Goal: Check status: Verify the current state of an ongoing process or item

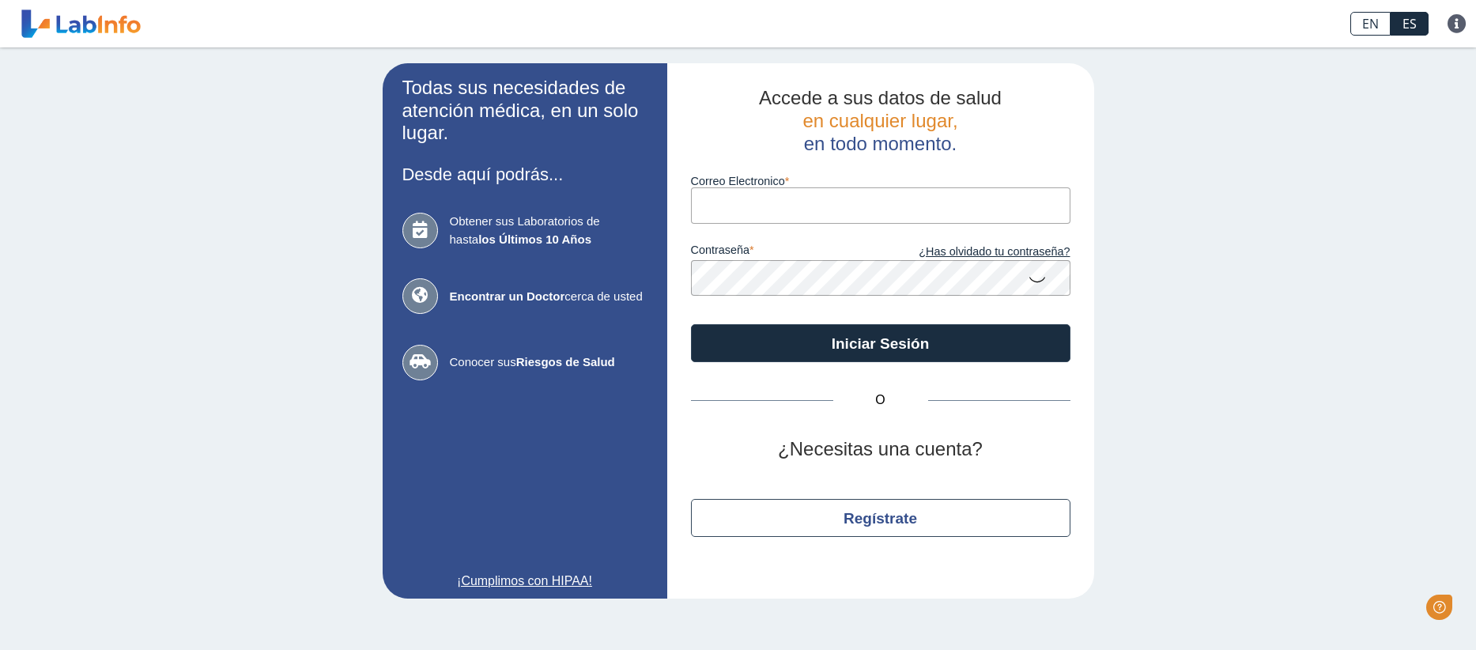
click at [729, 208] on input "Correo Electronico" at bounding box center [880, 205] width 379 height 36
type input "[EMAIL_ADDRESS][DOMAIN_NAME]"
click at [1032, 278] on icon at bounding box center [1037, 278] width 19 height 31
click at [1032, 278] on icon at bounding box center [1037, 277] width 19 height 28
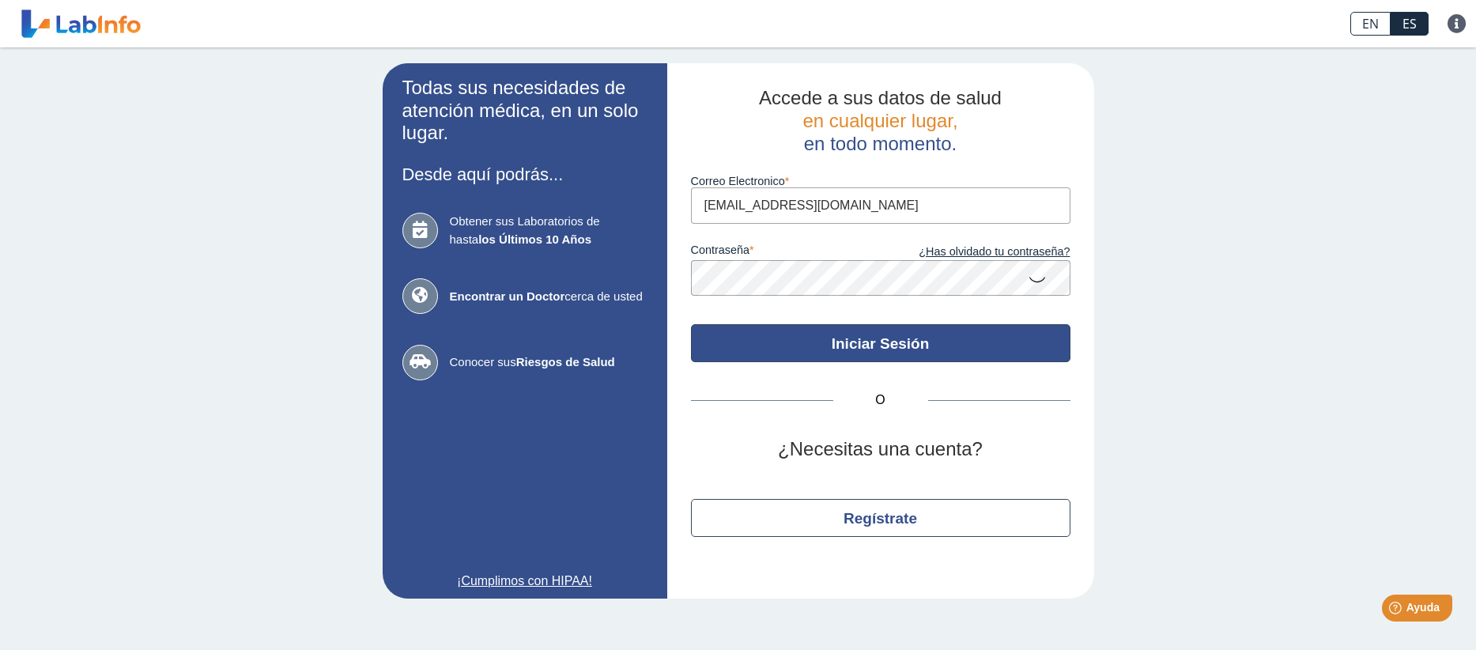
click at [907, 348] on button "Iniciar Sesión" at bounding box center [880, 343] width 379 height 38
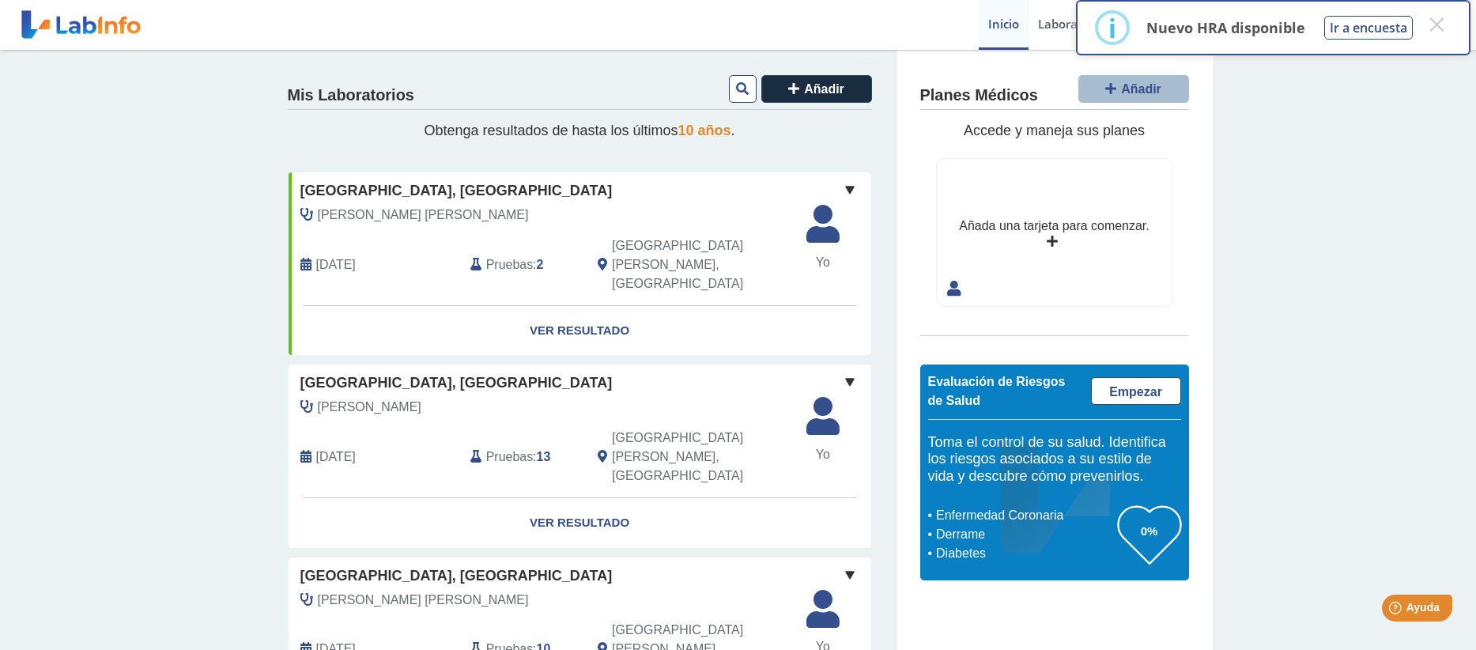
click at [507, 447] on span "Pruebas" at bounding box center [509, 456] width 47 height 19
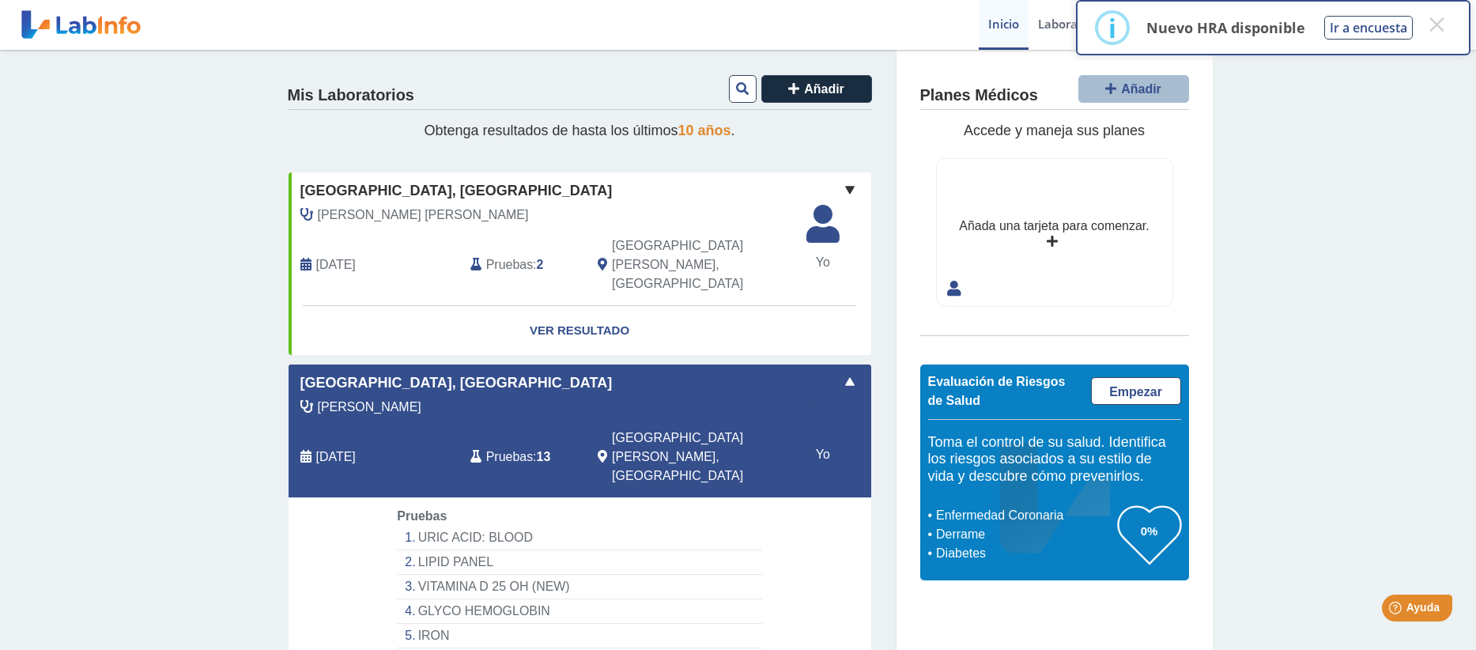
scroll to position [158, 0]
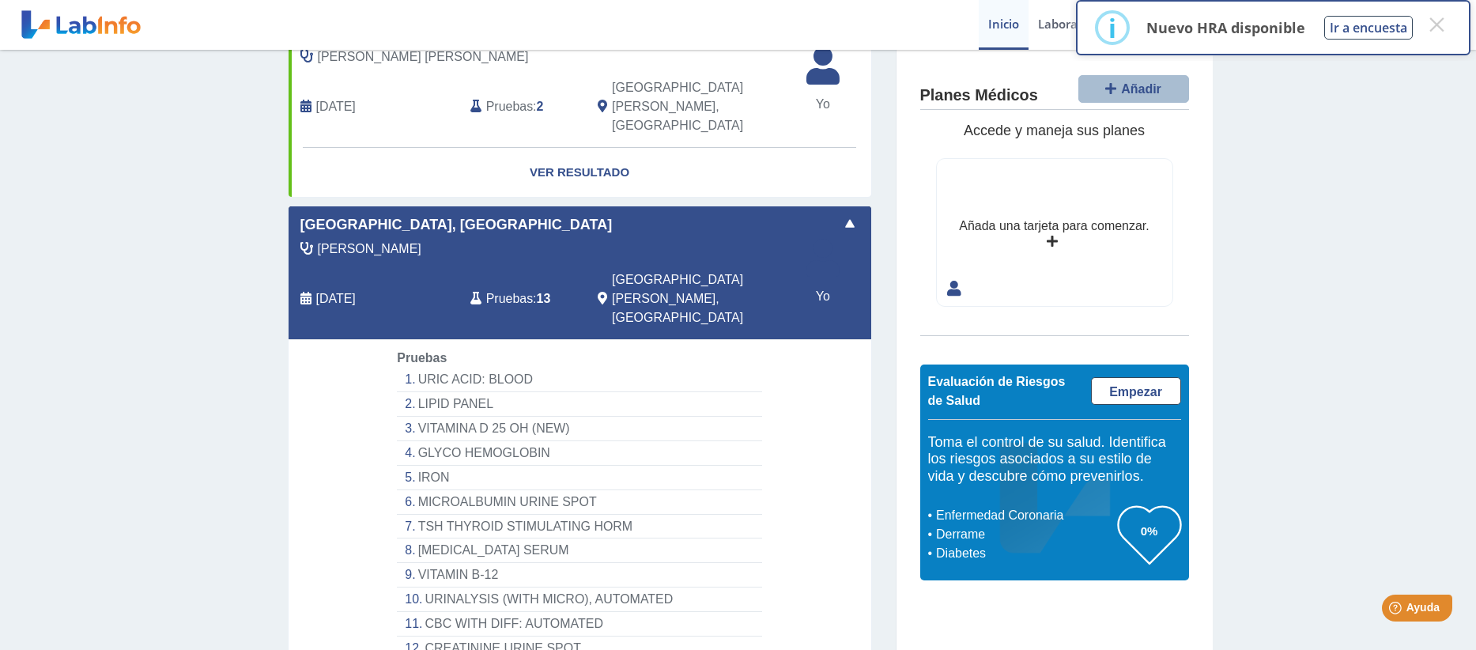
click at [513, 441] on li "GLYCO HEMOGLOBIN" at bounding box center [579, 453] width 364 height 25
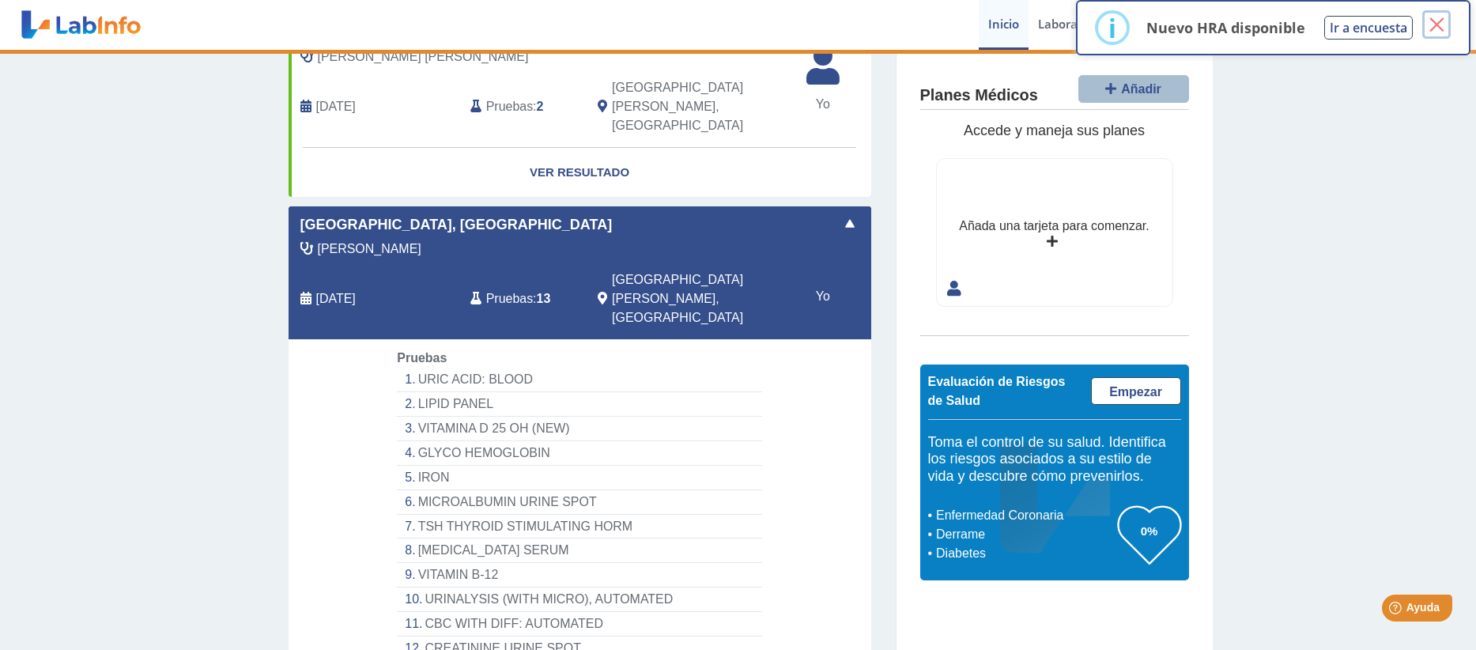
click at [1442, 25] on button "×" at bounding box center [1436, 24] width 28 height 28
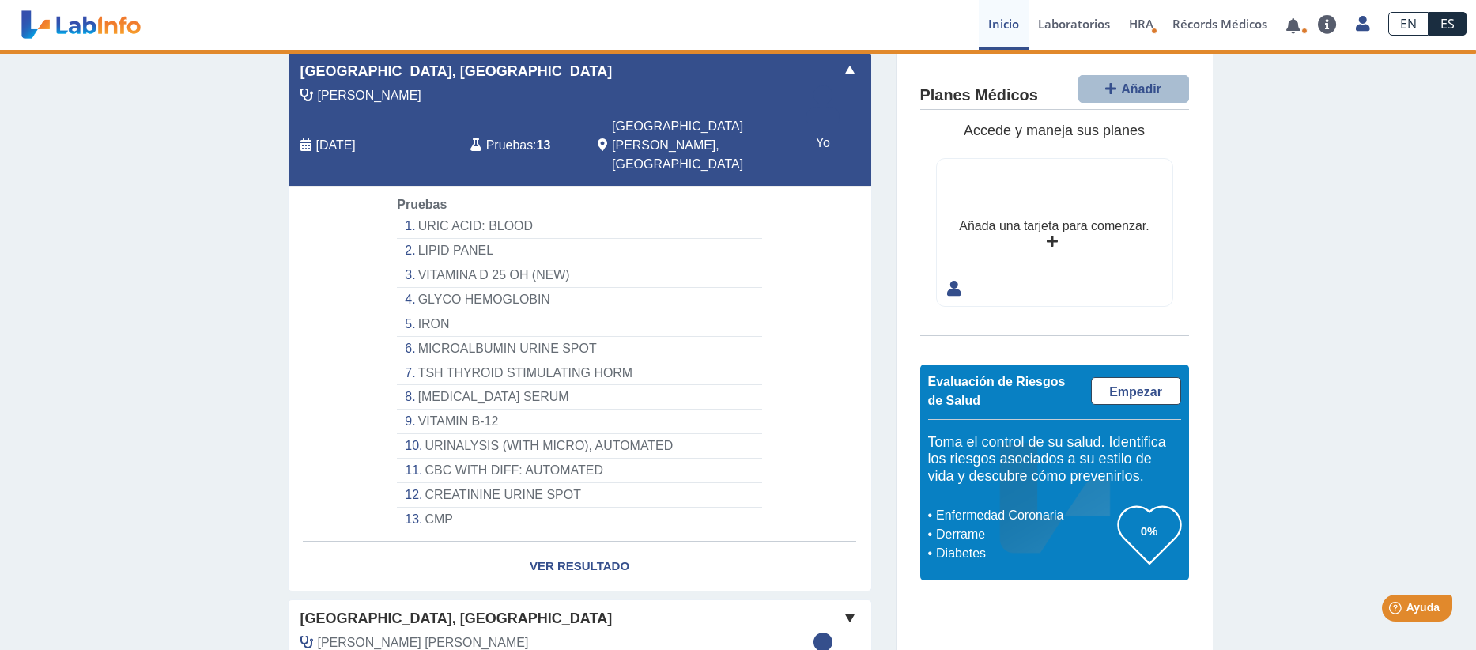
scroll to position [237, 0]
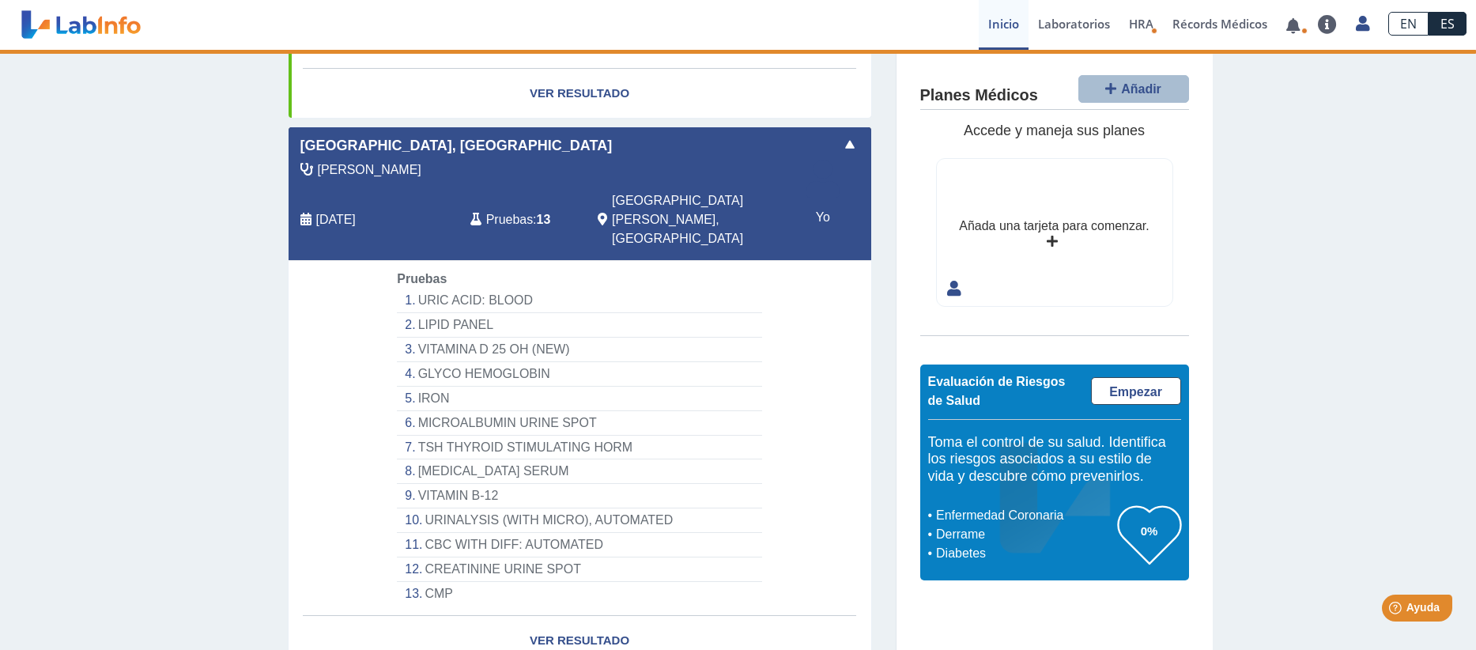
click at [459, 362] on li "GLYCO HEMOGLOBIN" at bounding box center [579, 374] width 364 height 25
click at [461, 362] on li "GLYCO HEMOGLOBIN" at bounding box center [579, 374] width 364 height 25
click at [522, 210] on span "Pruebas" at bounding box center [509, 219] width 47 height 19
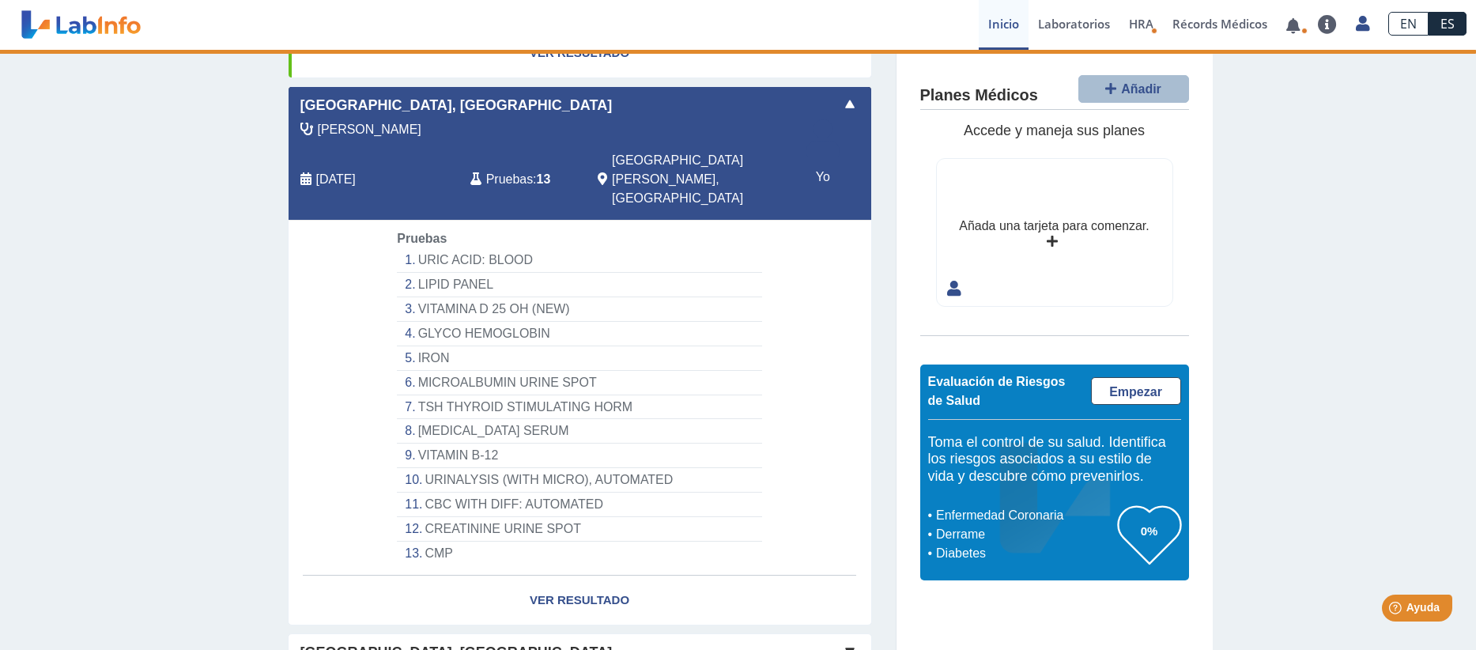
scroll to position [395, 0]
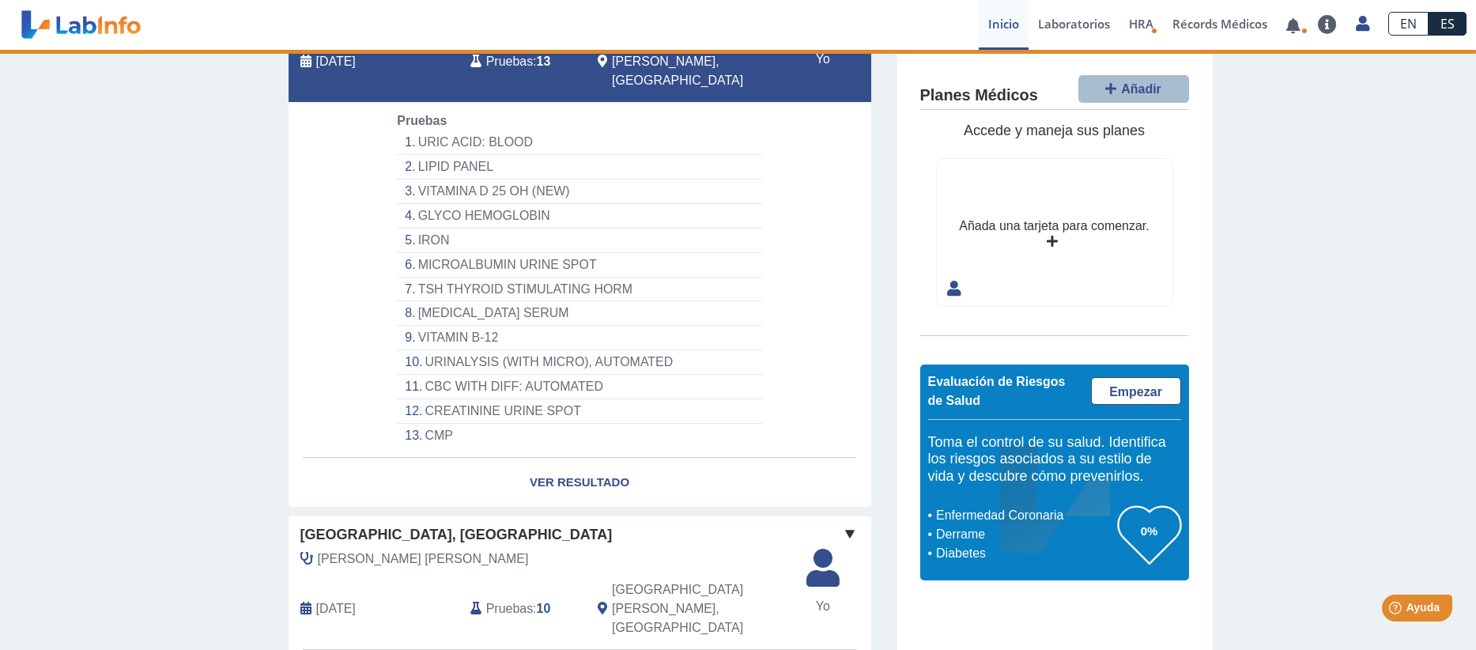
click at [459, 204] on li "GLYCO HEMOGLOBIN" at bounding box center [579, 216] width 364 height 25
click at [560, 458] on link "Ver Resultado" at bounding box center [580, 483] width 583 height 50
click at [595, 458] on link "Ver Resultado" at bounding box center [580, 483] width 583 height 50
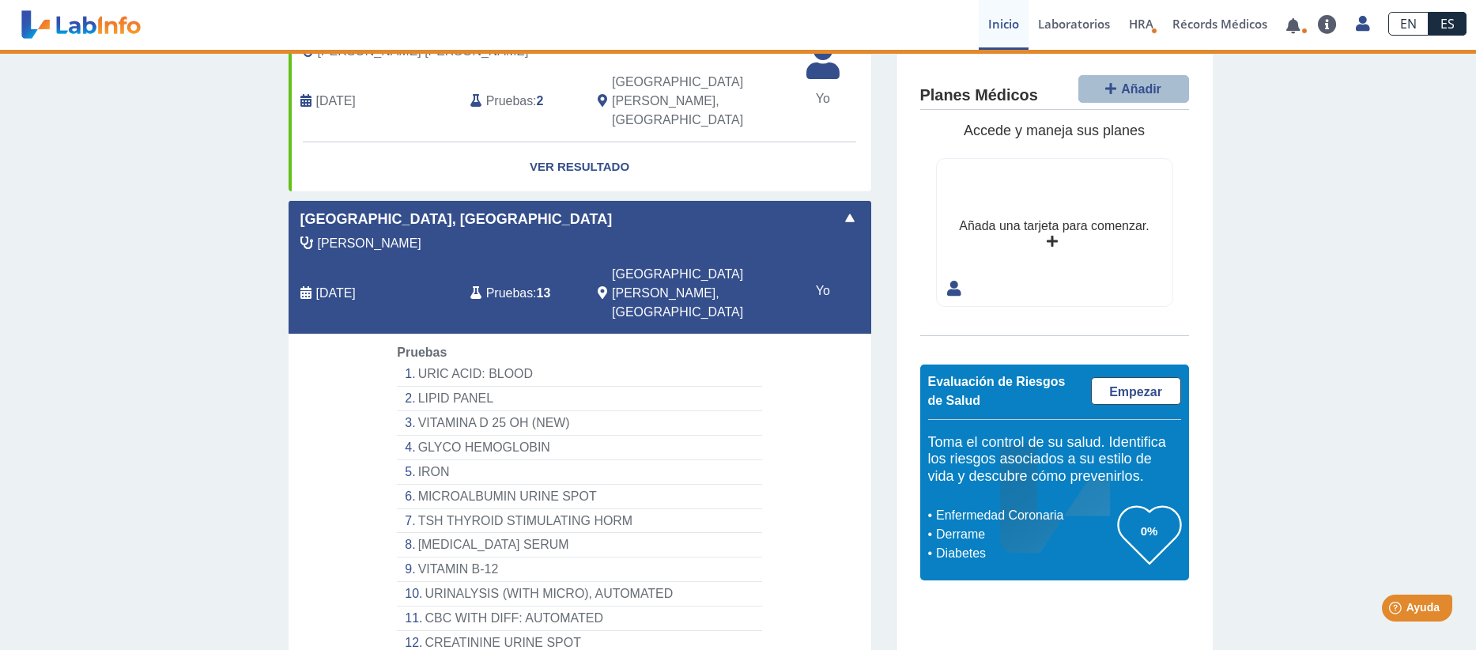
scroll to position [158, 0]
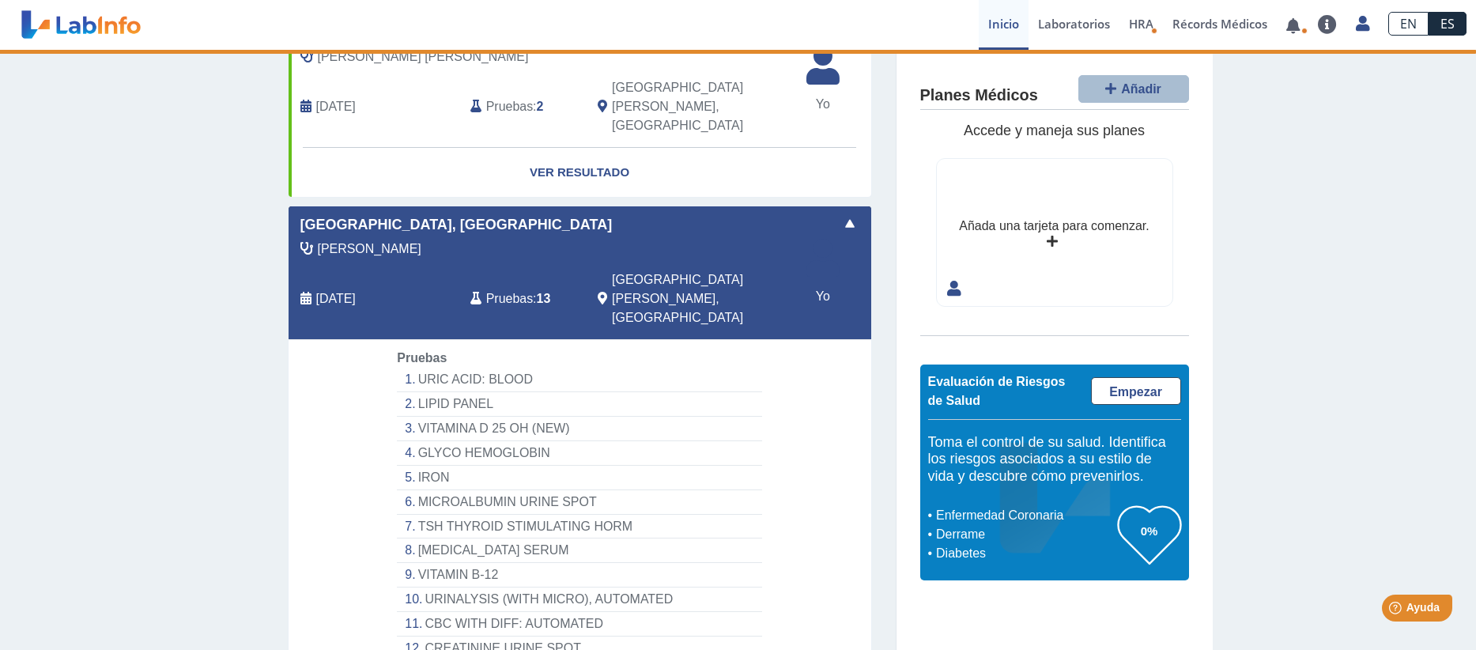
click at [430, 441] on li "GLYCO HEMOGLOBIN" at bounding box center [579, 453] width 364 height 25
click at [426, 441] on li "GLYCO HEMOGLOBIN" at bounding box center [579, 453] width 364 height 25
click at [427, 441] on li "GLYCO HEMOGLOBIN" at bounding box center [579, 453] width 364 height 25
click at [453, 240] on div "[PERSON_NAME]" at bounding box center [544, 249] width 511 height 19
click at [846, 214] on span at bounding box center [849, 223] width 19 height 19
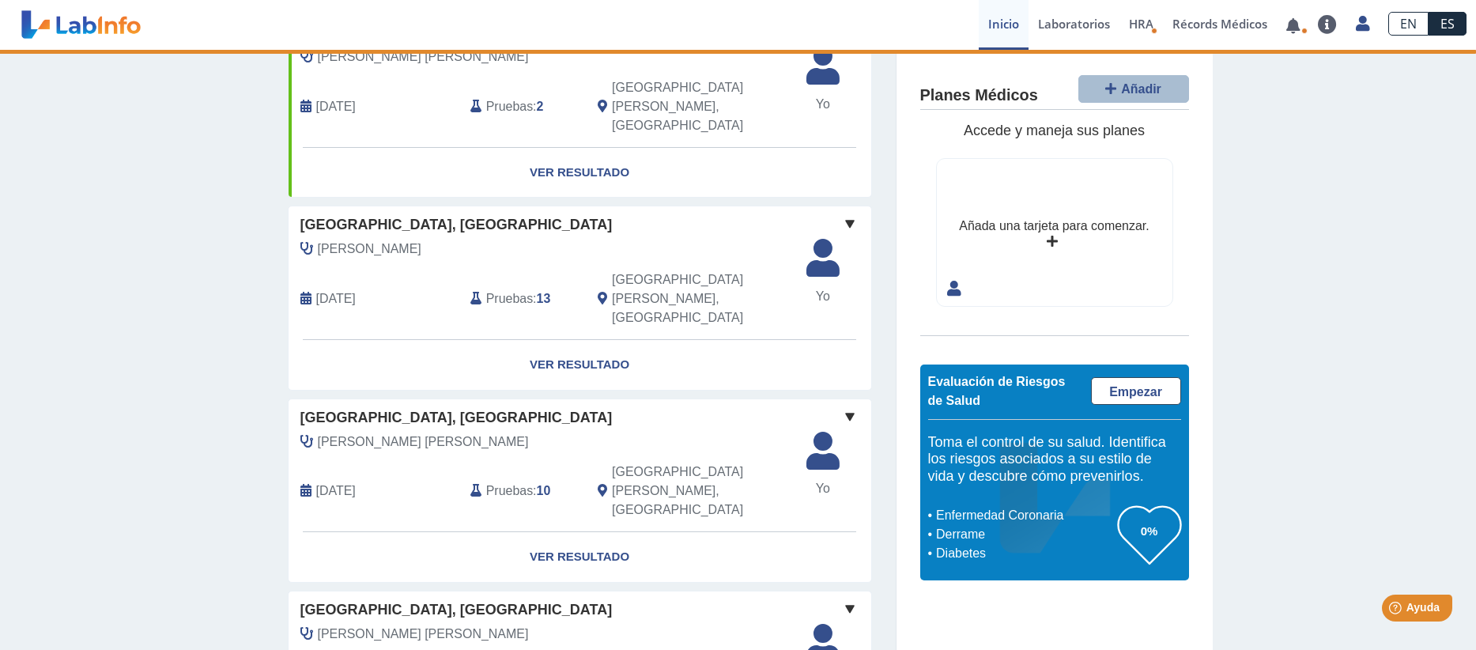
click at [537, 292] on b "13" at bounding box center [544, 298] width 14 height 13
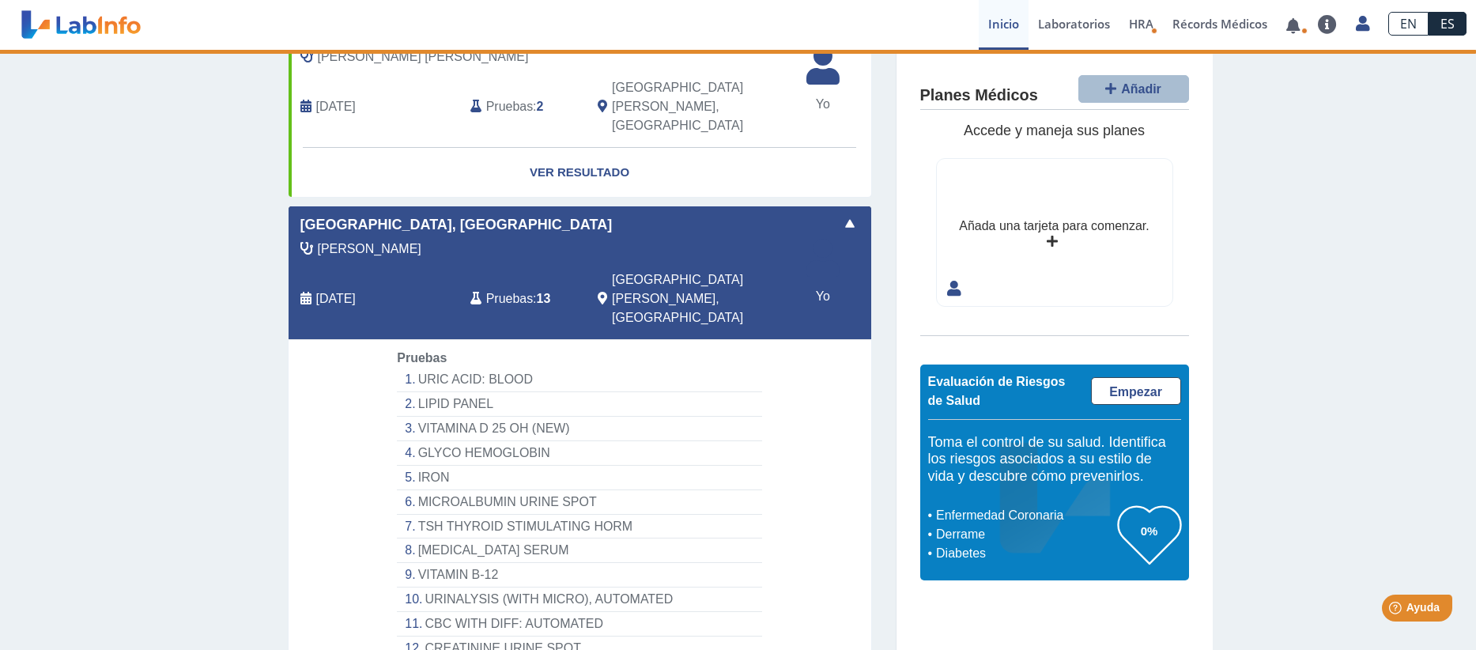
click at [840, 214] on span at bounding box center [849, 223] width 19 height 19
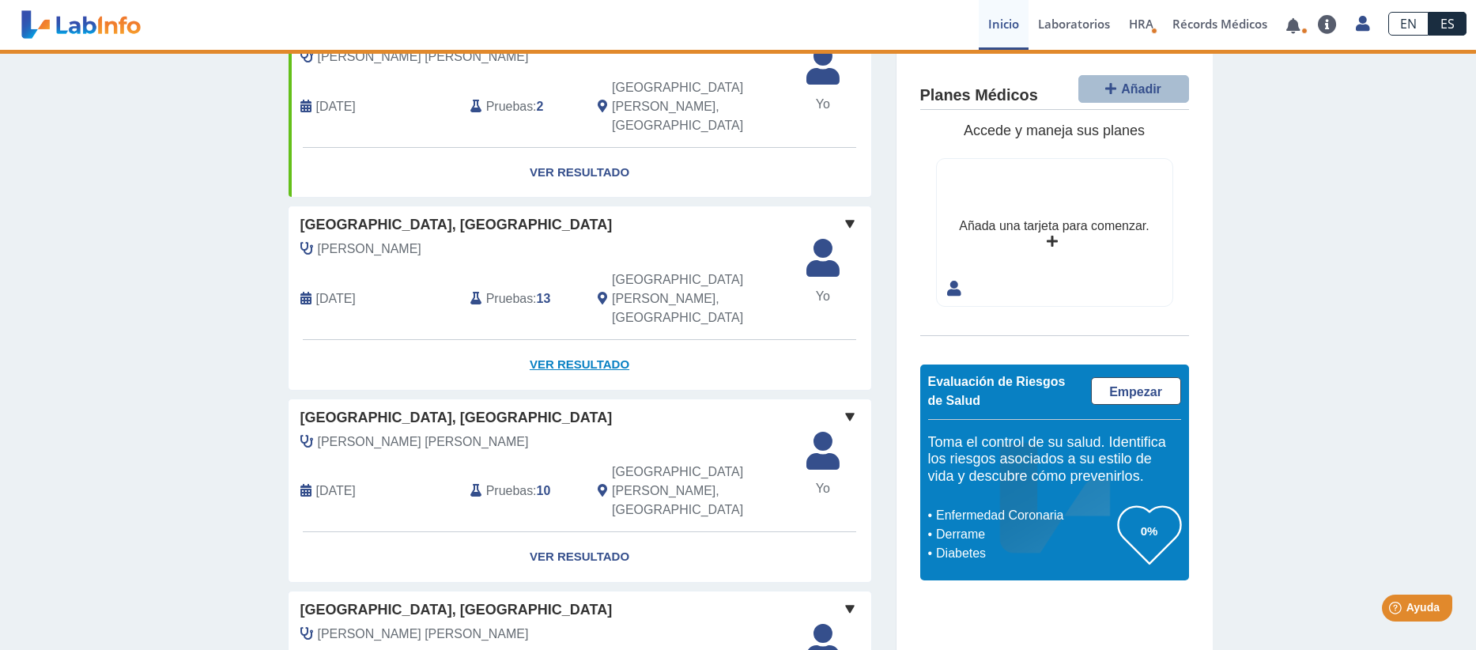
click at [565, 340] on link "Ver Resultado" at bounding box center [580, 365] width 583 height 50
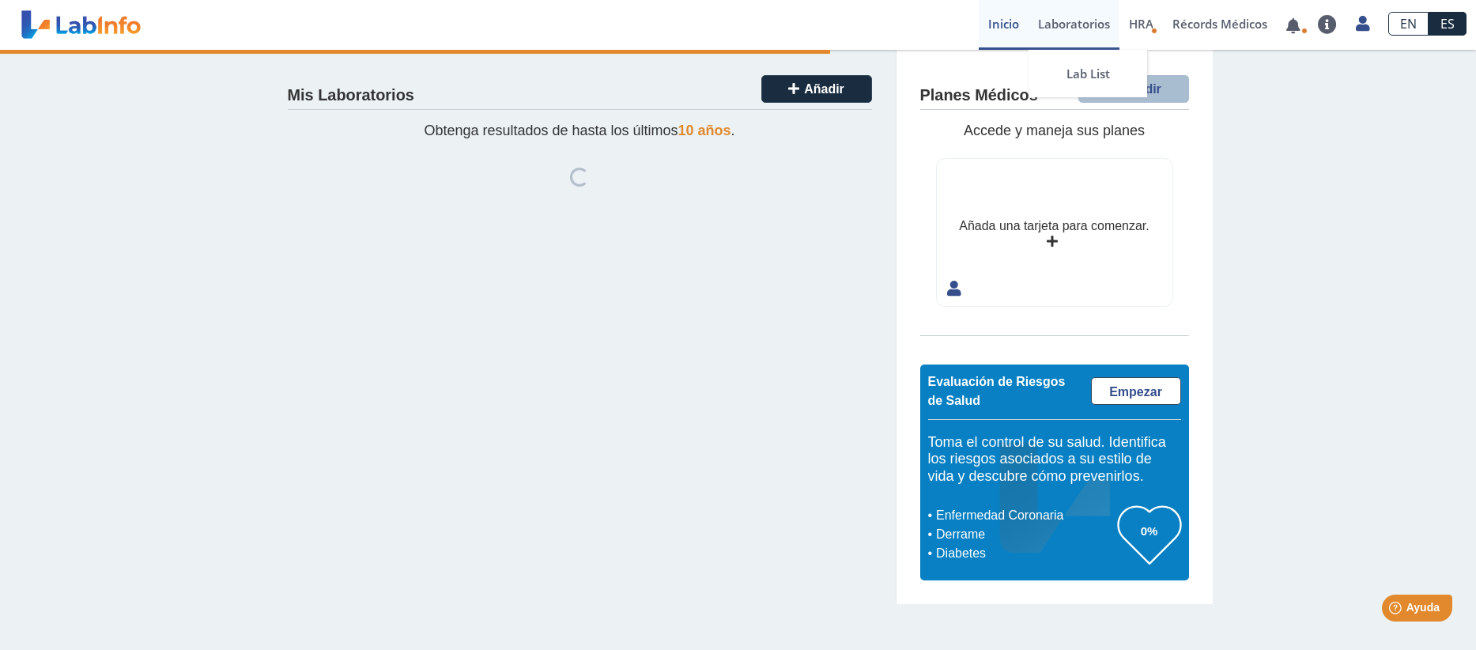
click at [1077, 22] on link "Laboratorios" at bounding box center [1073, 25] width 91 height 50
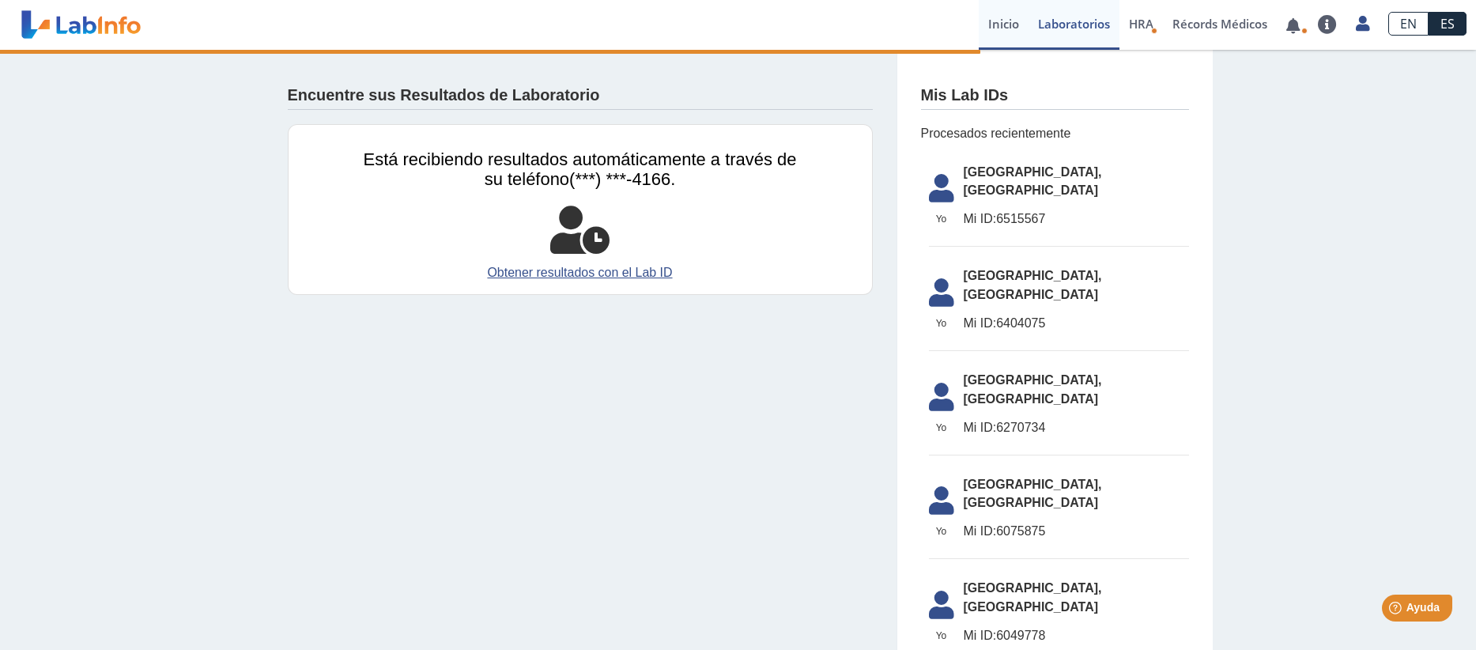
click at [995, 23] on link "Inicio" at bounding box center [1004, 25] width 50 height 50
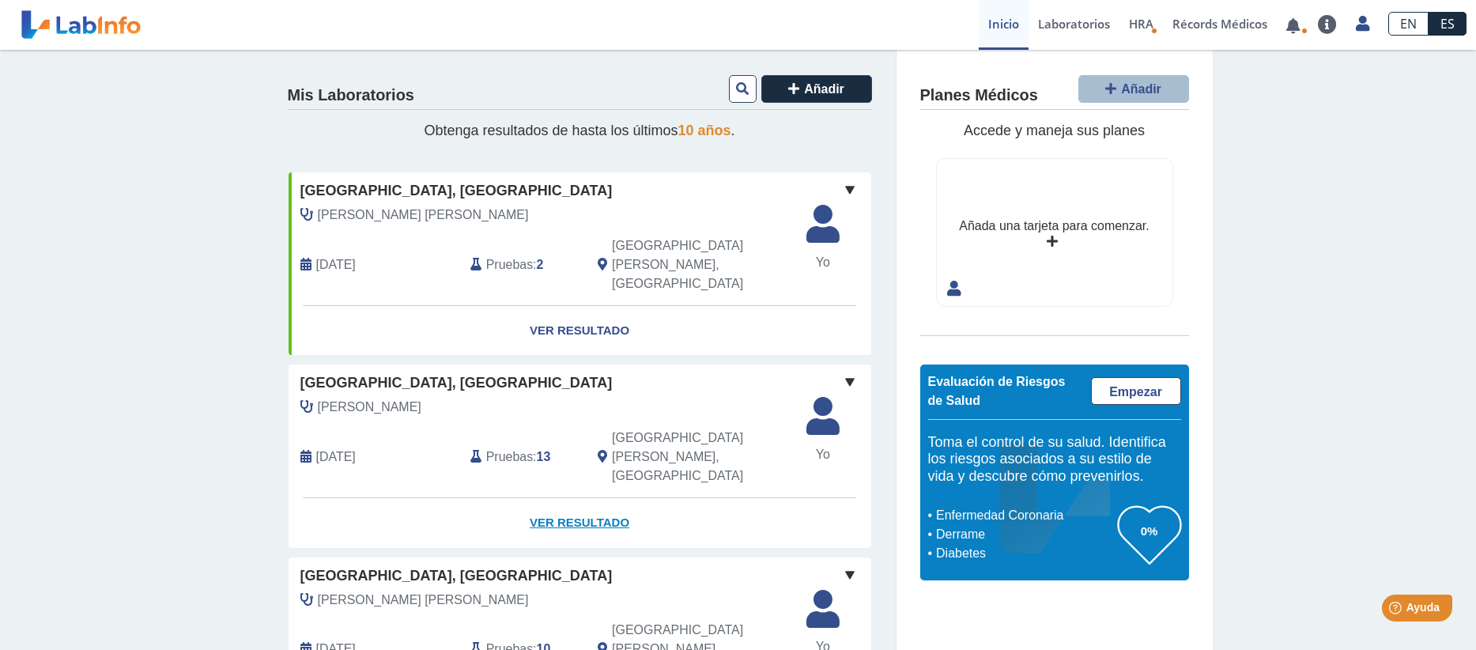
click at [564, 498] on link "Ver Resultado" at bounding box center [580, 523] width 583 height 50
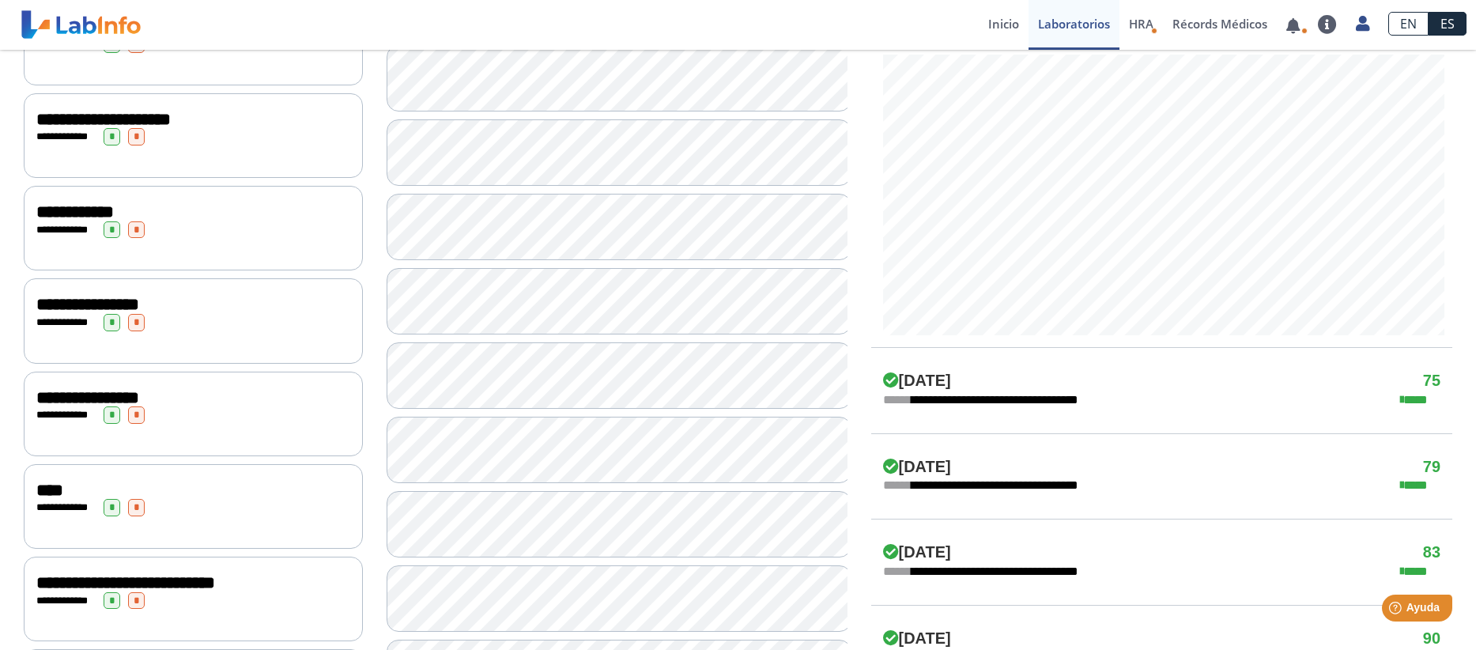
scroll to position [615, 0]
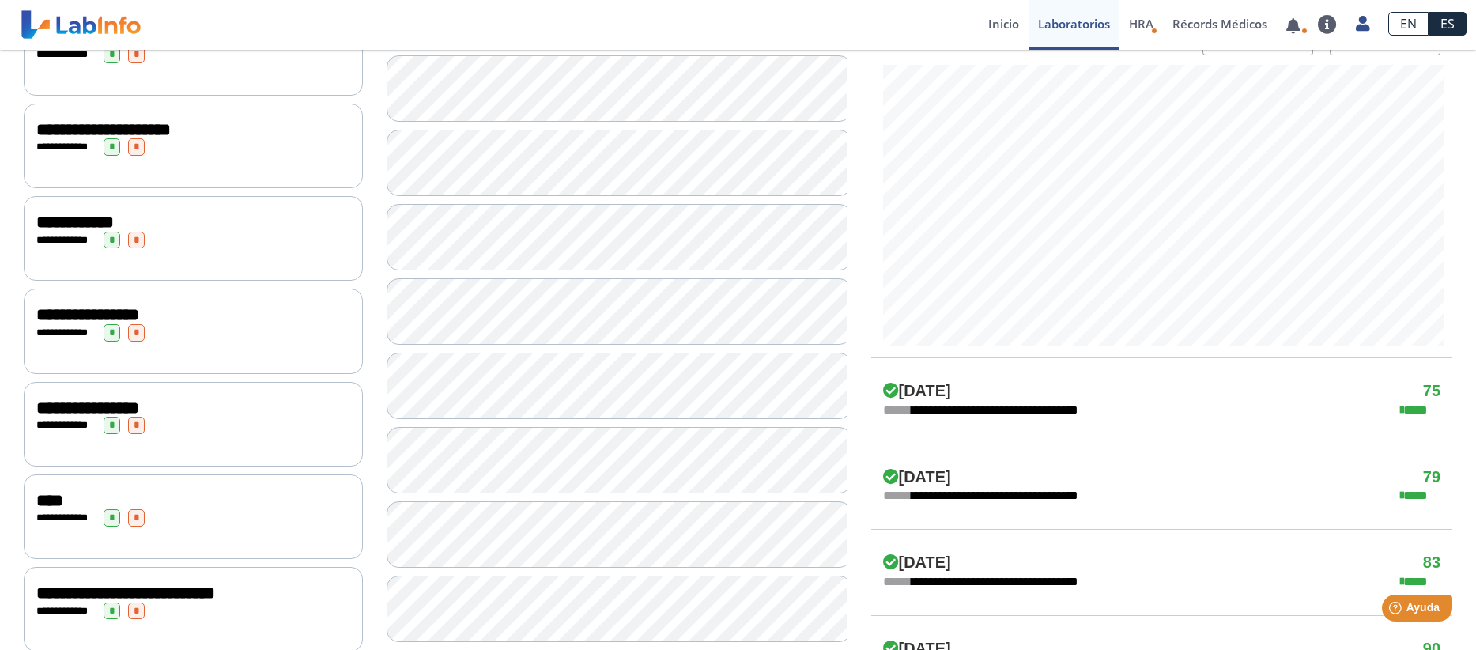
click at [223, 417] on div "**********" at bounding box center [193, 407] width 314 height 19
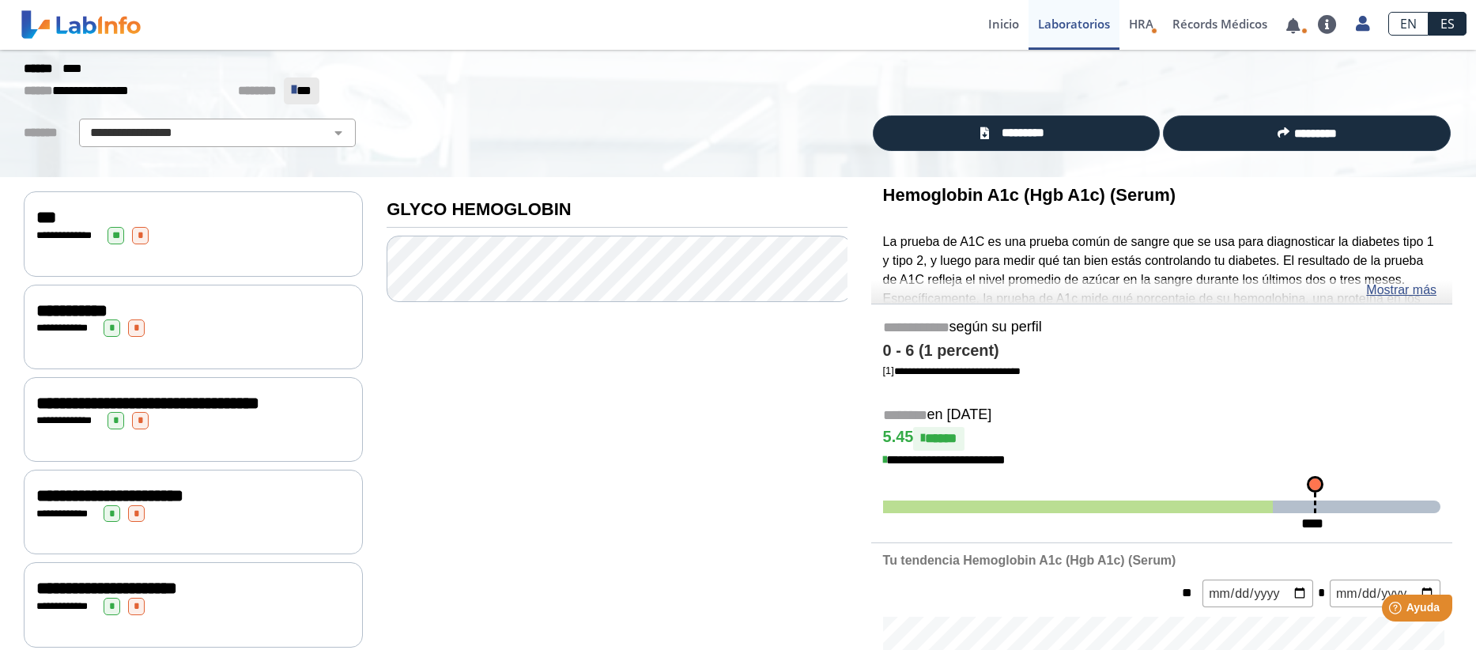
scroll to position [62, 0]
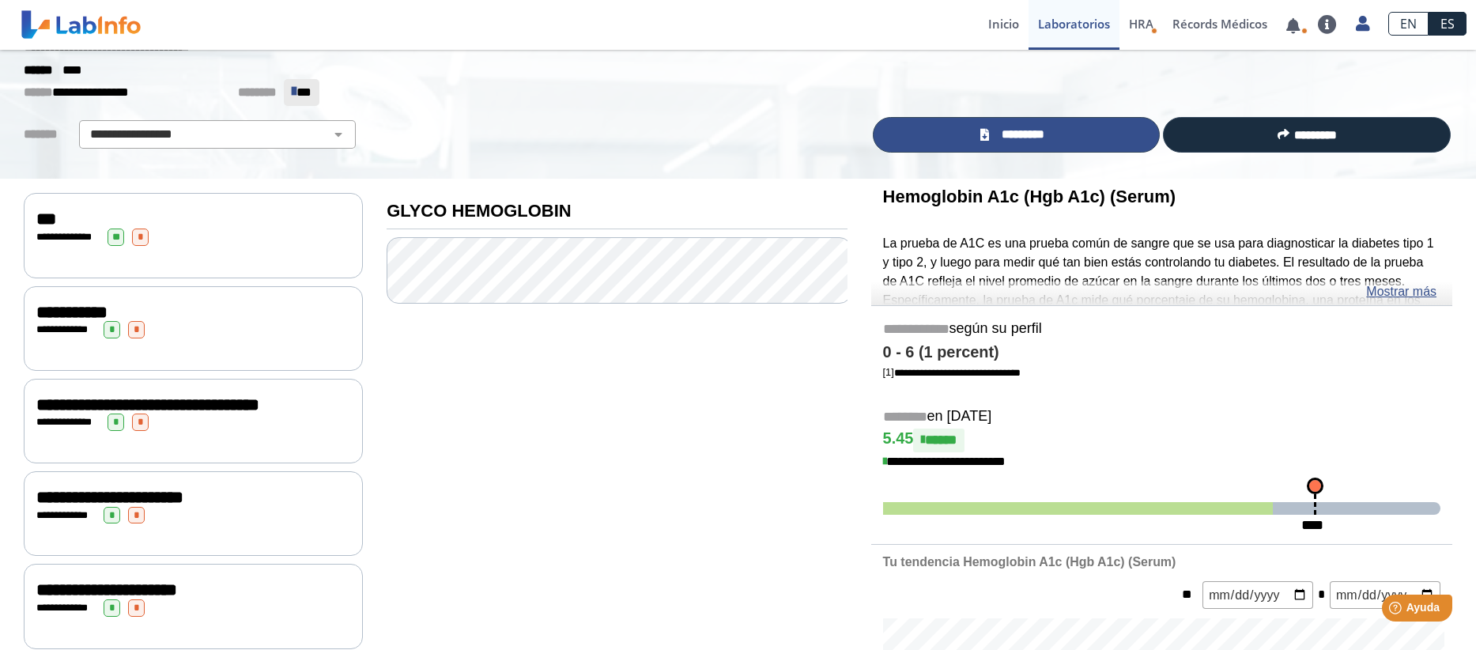
click at [1032, 134] on span "*********" at bounding box center [1023, 135] width 58 height 18
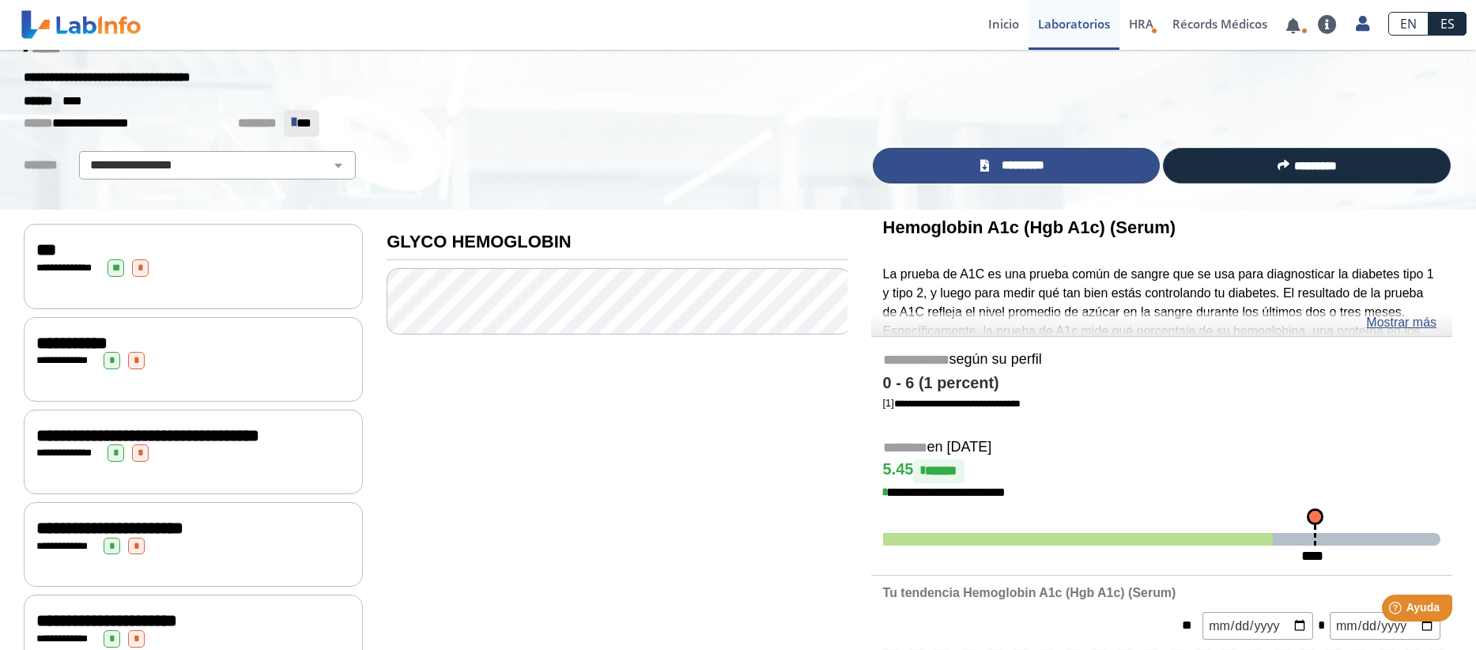
scroll to position [0, 0]
